Goal: Book appointment/travel/reservation

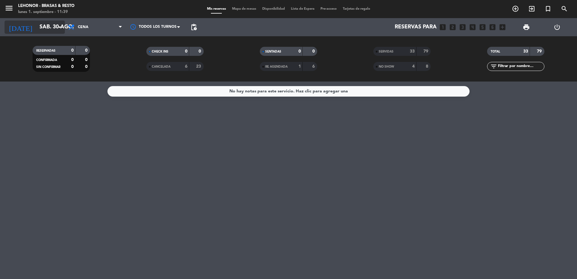
click at [49, 27] on input "sáb. 30 ago." at bounding box center [71, 27] width 70 height 12
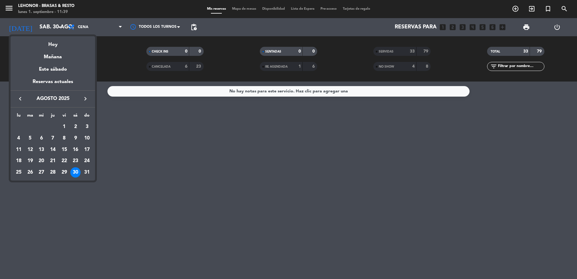
click at [87, 98] on icon "keyboard_arrow_right" at bounding box center [85, 98] width 7 height 7
click at [17, 136] on div "1" at bounding box center [19, 138] width 10 height 10
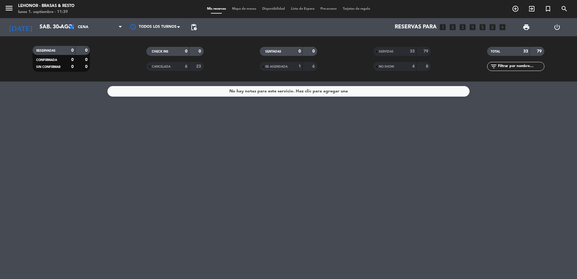
type input "lun. [DATE]"
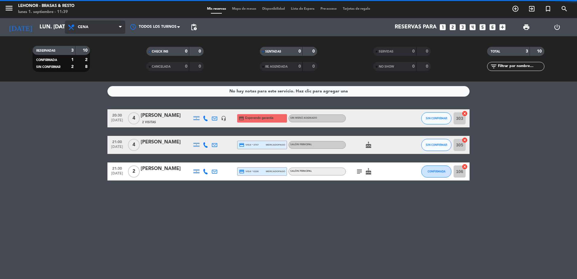
click at [82, 31] on span "Cena" at bounding box center [95, 27] width 60 height 13
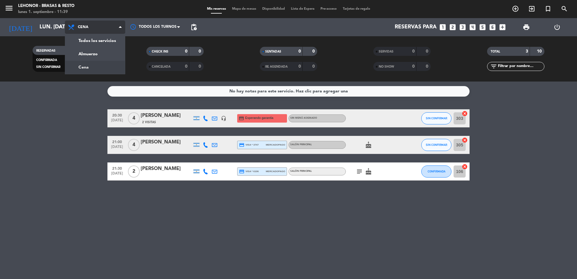
click at [82, 31] on span "Cena" at bounding box center [95, 27] width 60 height 13
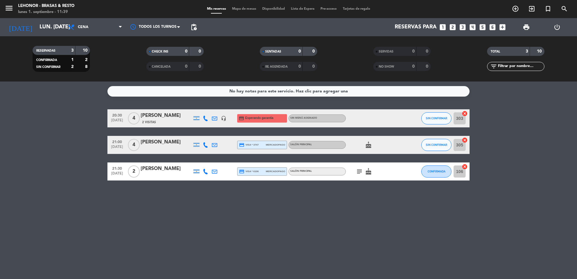
click at [242, 8] on span "Mapa de mesas" at bounding box center [244, 8] width 30 height 3
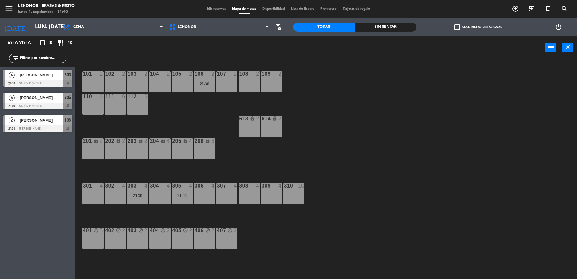
click at [96, 196] on div "301 4" at bounding box center [92, 193] width 21 height 21
click at [291, 47] on button "[GEOGRAPHIC_DATA]" at bounding box center [291, 47] width 36 height 12
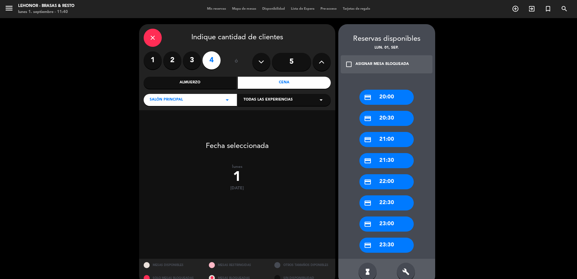
click at [191, 61] on label "3" at bounding box center [192, 60] width 18 height 18
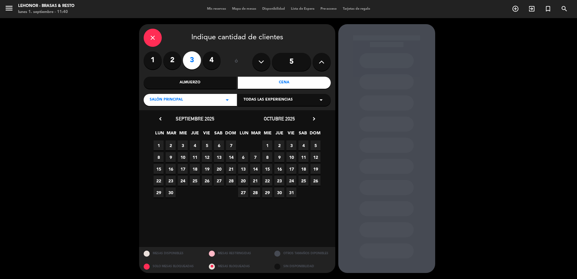
click at [162, 145] on span "1" at bounding box center [158, 145] width 10 height 10
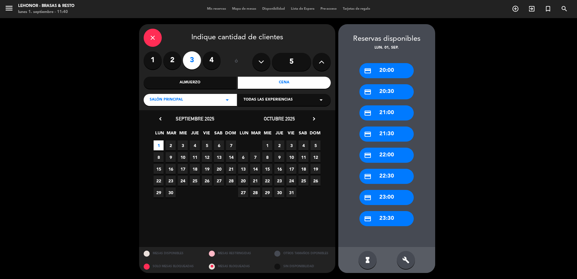
click at [393, 90] on div "credit_card 20:30" at bounding box center [386, 91] width 54 height 15
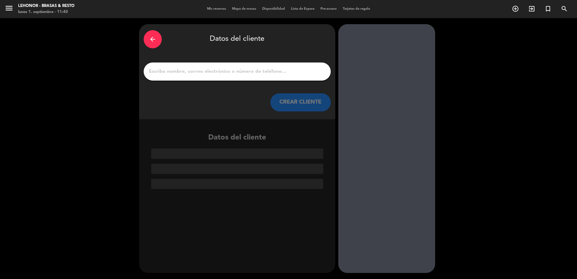
click at [204, 72] on input "1" at bounding box center [237, 71] width 178 height 8
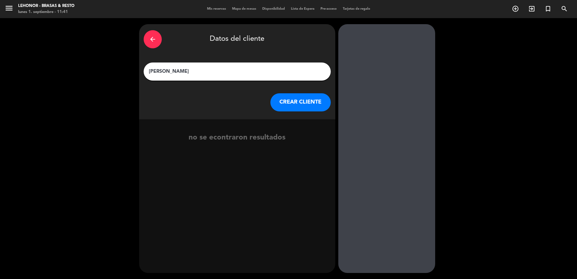
type input "[PERSON_NAME]"
click at [296, 100] on button "CREAR CLIENTE" at bounding box center [300, 102] width 60 height 18
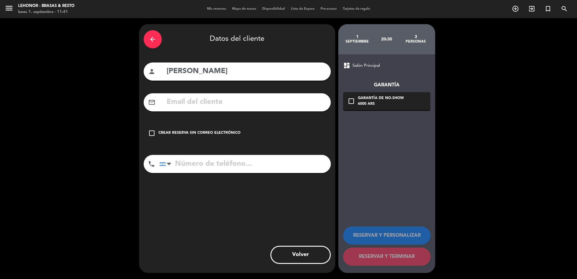
click at [206, 102] on input "text" at bounding box center [246, 102] width 160 height 12
drag, startPoint x: 348, startPoint y: 100, endPoint x: 317, endPoint y: 93, distance: 32.1
click at [348, 100] on icon "check_box_outline_blank" at bounding box center [350, 100] width 7 height 7
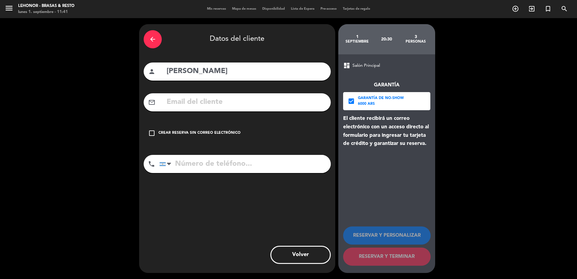
click at [201, 100] on input "text" at bounding box center [246, 102] width 160 height 12
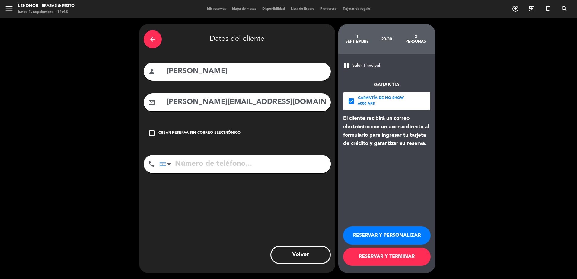
type input "[PERSON_NAME][EMAIL_ADDRESS][DOMAIN_NAME]"
click at [194, 162] on input "tel" at bounding box center [244, 164] width 171 height 18
click at [162, 130] on div "check_box_outline_blank Crear reserva sin correo electrónico" at bounding box center [237, 133] width 187 height 18
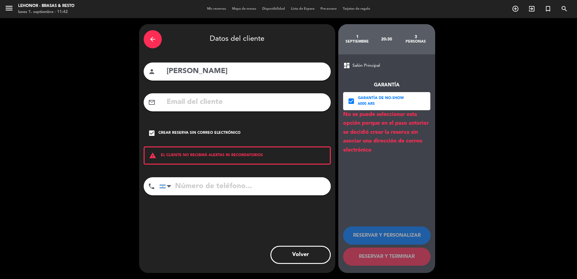
click at [185, 188] on input "tel" at bounding box center [244, 186] width 171 height 18
click at [168, 131] on div "Crear reserva sin correo electrónico" at bounding box center [199, 133] width 82 height 6
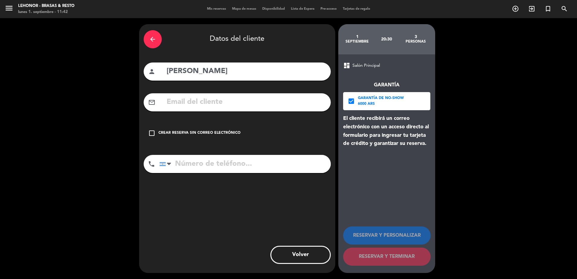
click at [178, 105] on input "text" at bounding box center [246, 102] width 160 height 12
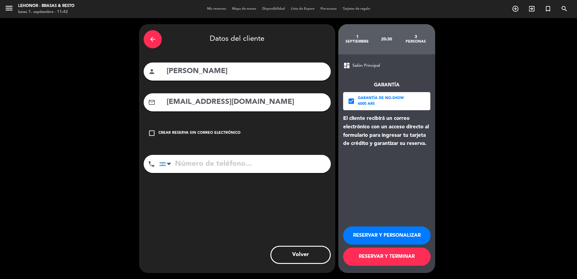
type input "[EMAIL_ADDRESS][DOMAIN_NAME]"
click at [204, 164] on input "tel" at bounding box center [244, 164] width 171 height 18
type input "3413612565"
click at [384, 235] on button "RESERVAR Y PERSONALIZAR" at bounding box center [386, 235] width 87 height 18
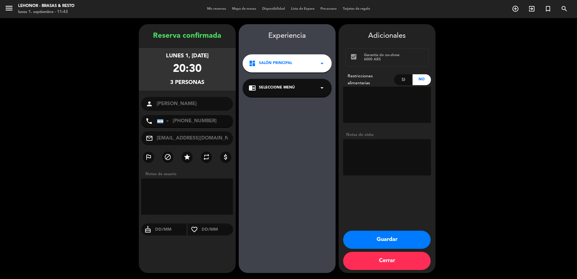
click at [372, 144] on textarea at bounding box center [387, 157] width 88 height 36
click at [424, 155] on textarea at bounding box center [387, 157] width 88 height 36
type textarea "En la facturación debe figurar el concepto Cena"
click at [396, 237] on button "Guardar" at bounding box center [386, 239] width 87 height 18
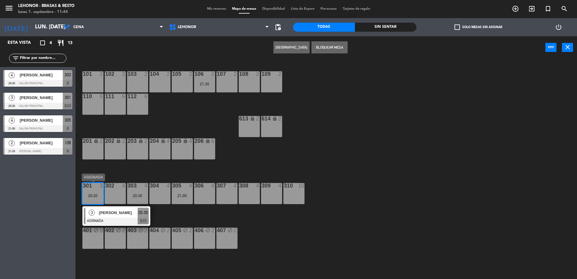
click at [105, 214] on span "[PERSON_NAME]" at bounding box center [118, 212] width 39 height 6
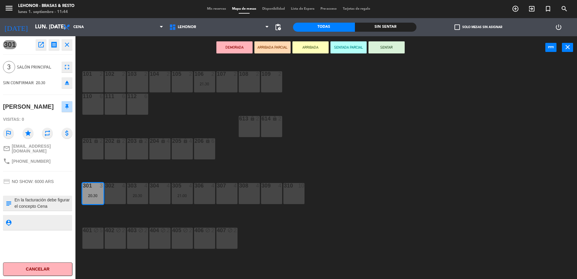
click at [40, 47] on icon "open_in_new" at bounding box center [40, 44] width 7 height 7
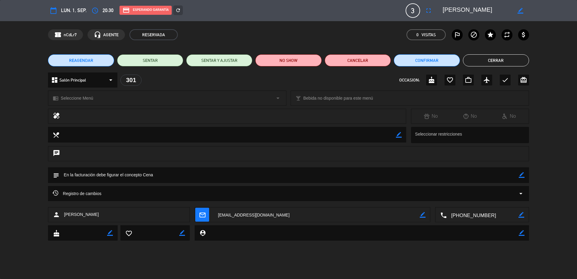
drag, startPoint x: 491, startPoint y: 213, endPoint x: 452, endPoint y: 215, distance: 39.0
click at [452, 215] on textarea at bounding box center [482, 214] width 72 height 15
click at [490, 213] on textarea at bounding box center [482, 214] width 72 height 15
drag, startPoint x: 489, startPoint y: 213, endPoint x: 460, endPoint y: 214, distance: 29.3
click at [460, 214] on textarea at bounding box center [482, 214] width 72 height 15
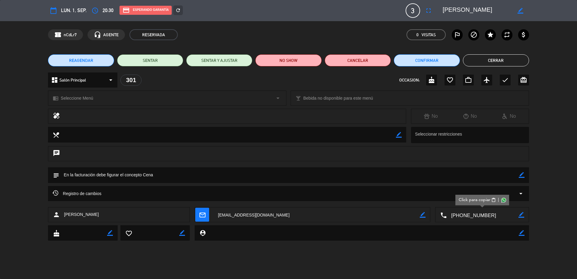
drag, startPoint x: 460, startPoint y: 214, endPoint x: 466, endPoint y: 241, distance: 27.3
click at [466, 241] on div "cake border_color favorite_border border_color person_pin border_color" at bounding box center [288, 234] width 577 height 18
click at [468, 215] on textarea at bounding box center [482, 214] width 72 height 15
click at [491, 200] on span "content_paste" at bounding box center [493, 200] width 5 height 5
click at [488, 59] on button "Cerrar" at bounding box center [496, 60] width 66 height 12
